Goal: Find specific page/section: Find specific page/section

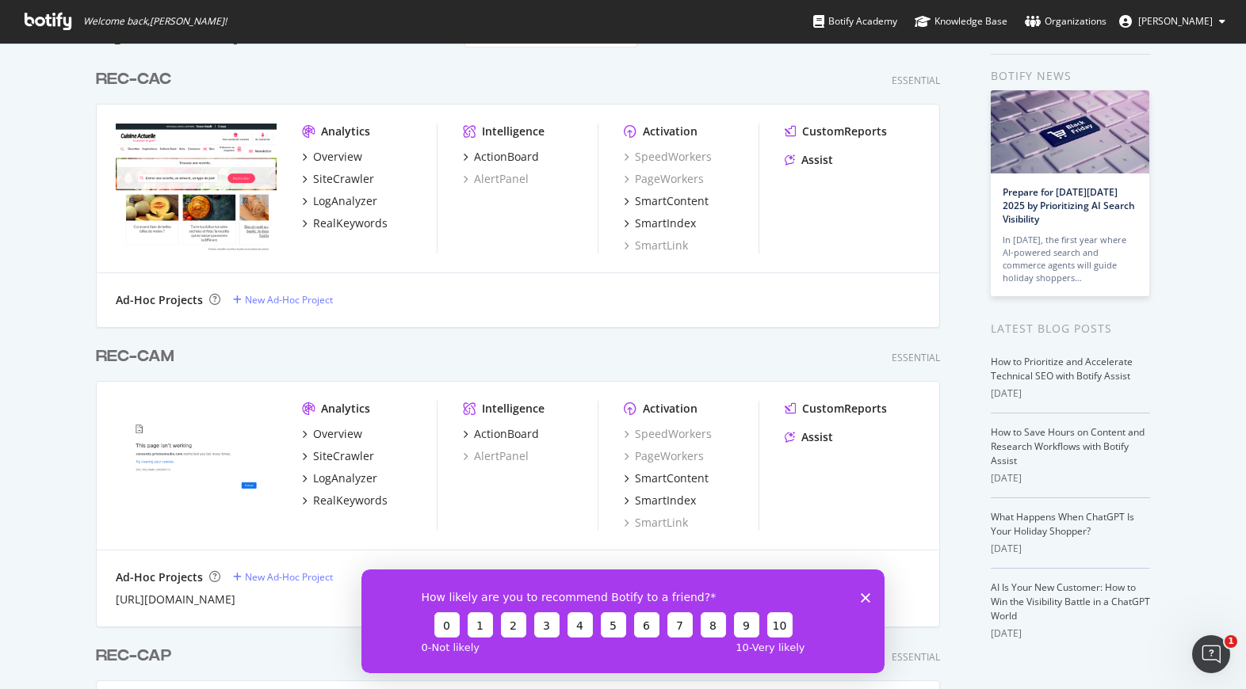
scroll to position [61, 0]
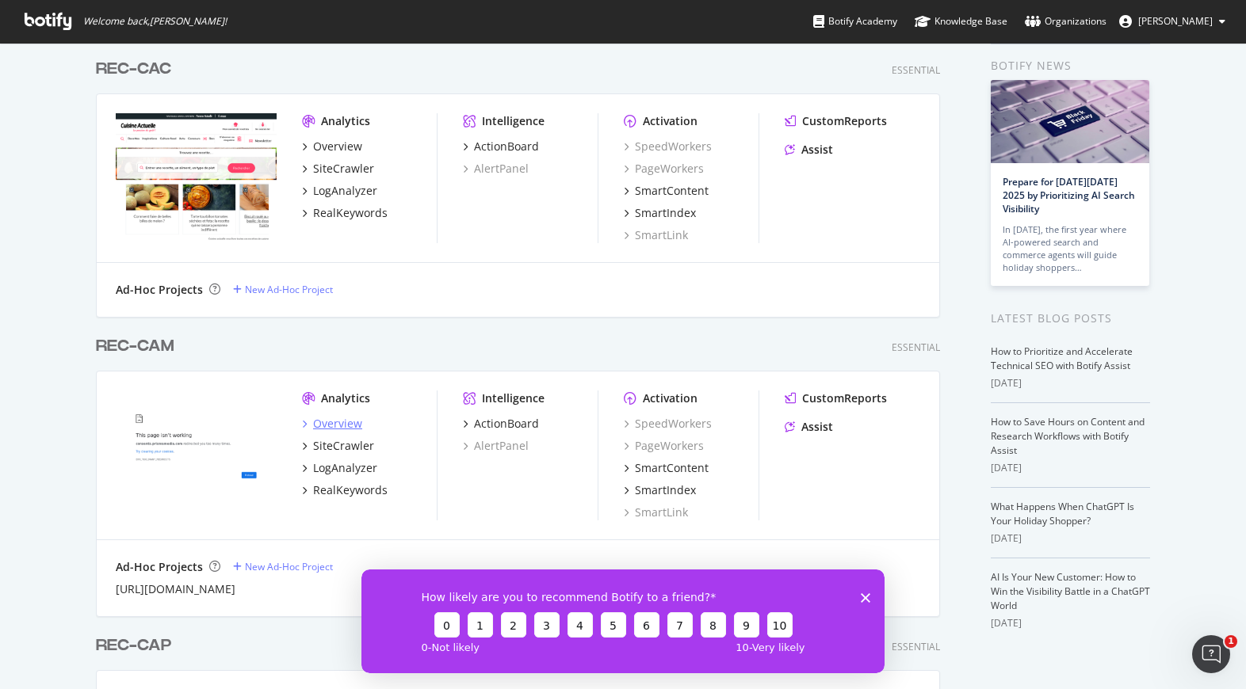
click at [349, 418] on div "Overview" at bounding box center [337, 424] width 49 height 16
